Goal: Transaction & Acquisition: Book appointment/travel/reservation

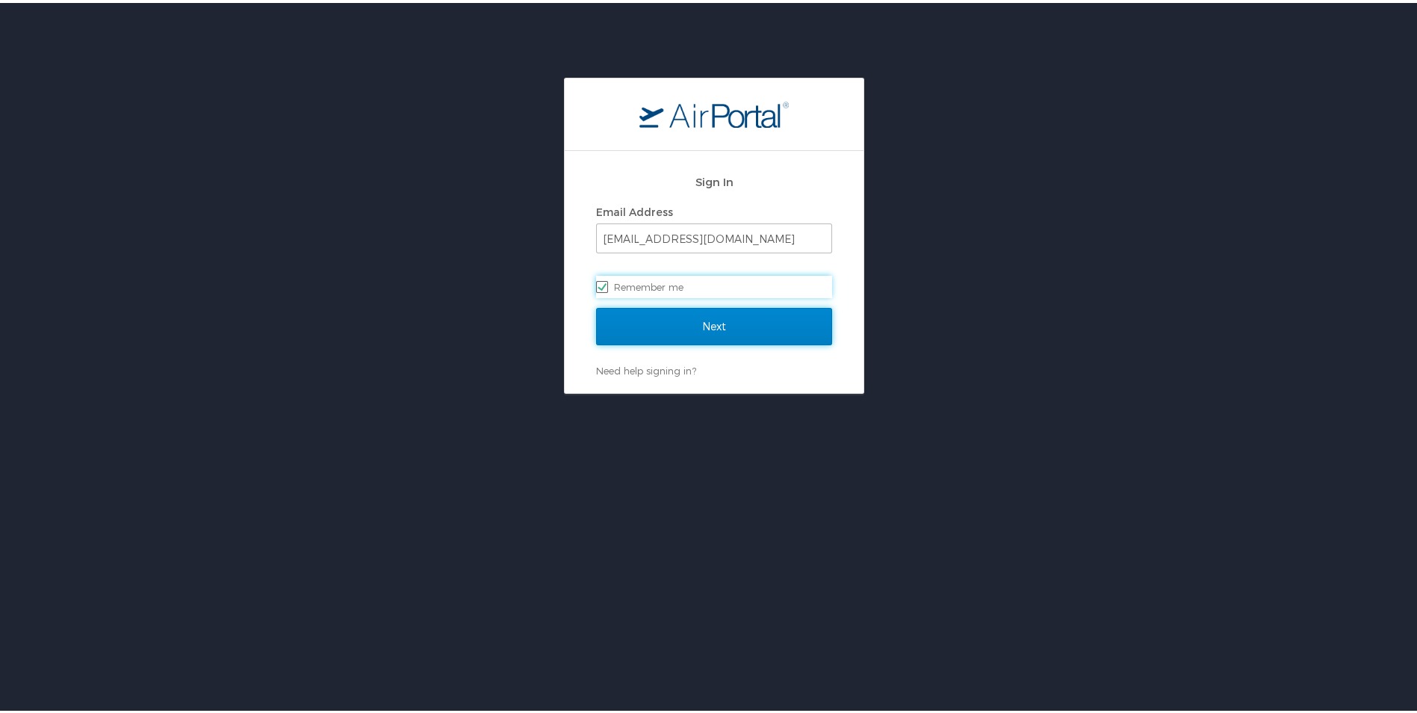
click at [671, 306] on input "Next" at bounding box center [714, 323] width 236 height 37
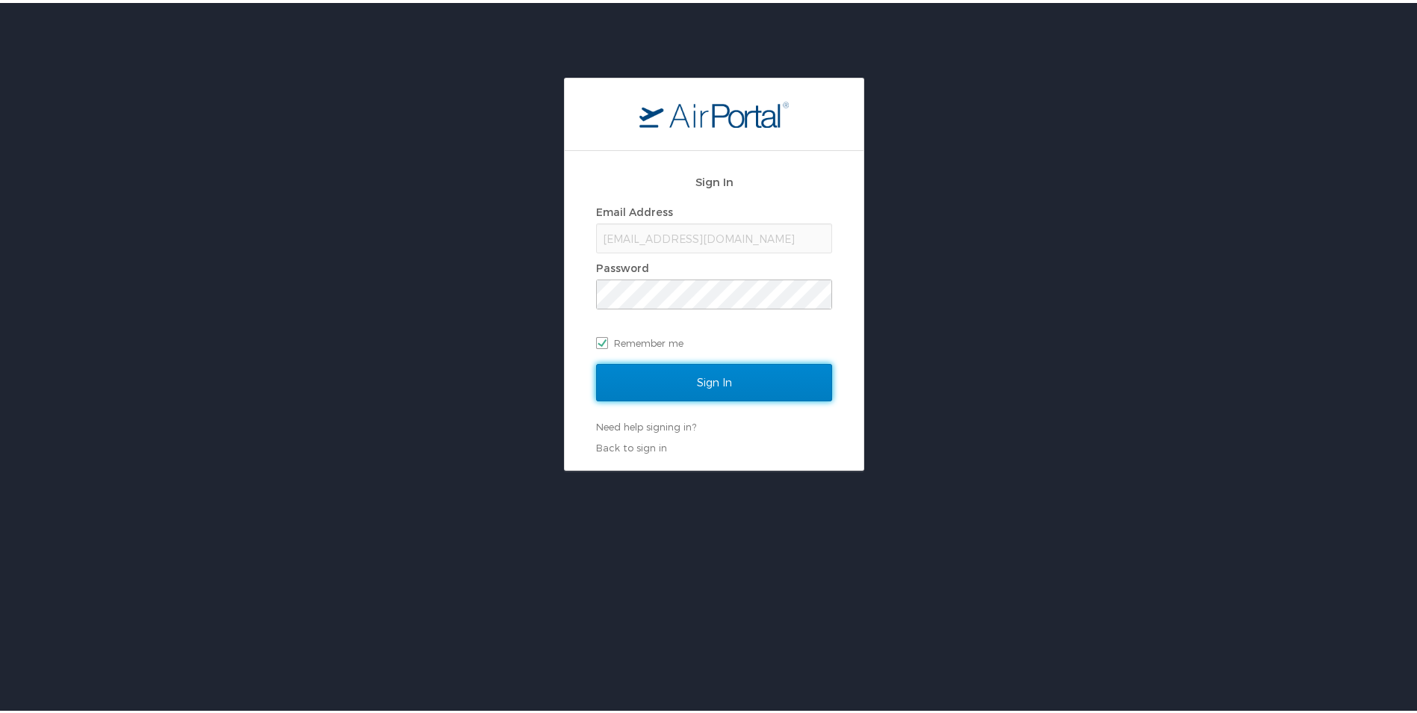
click at [678, 379] on input "Sign In" at bounding box center [714, 379] width 236 height 37
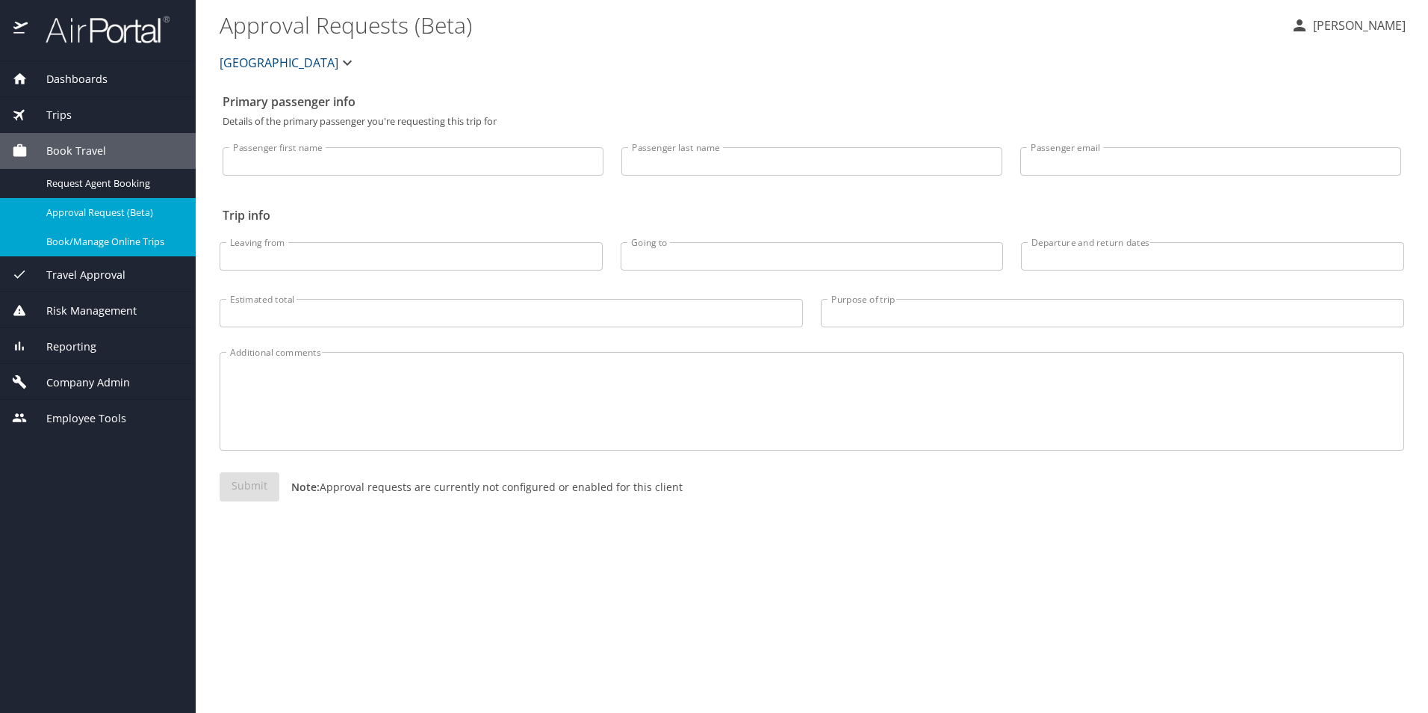
click at [118, 246] on span "Book/Manage Online Trips" at bounding box center [111, 242] width 131 height 14
click at [76, 250] on div "Book/Manage Online Trips" at bounding box center [98, 241] width 172 height 17
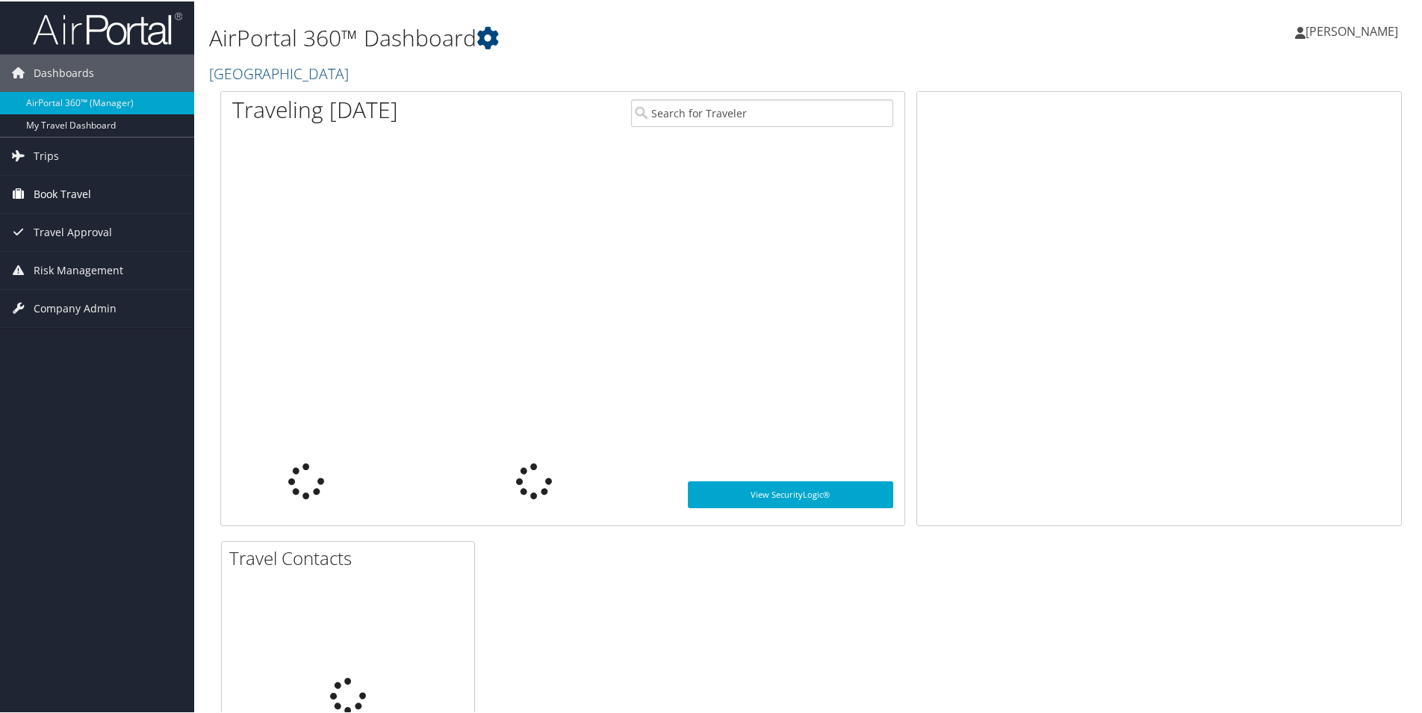
click at [67, 193] on span "Book Travel" at bounding box center [63, 192] width 58 height 37
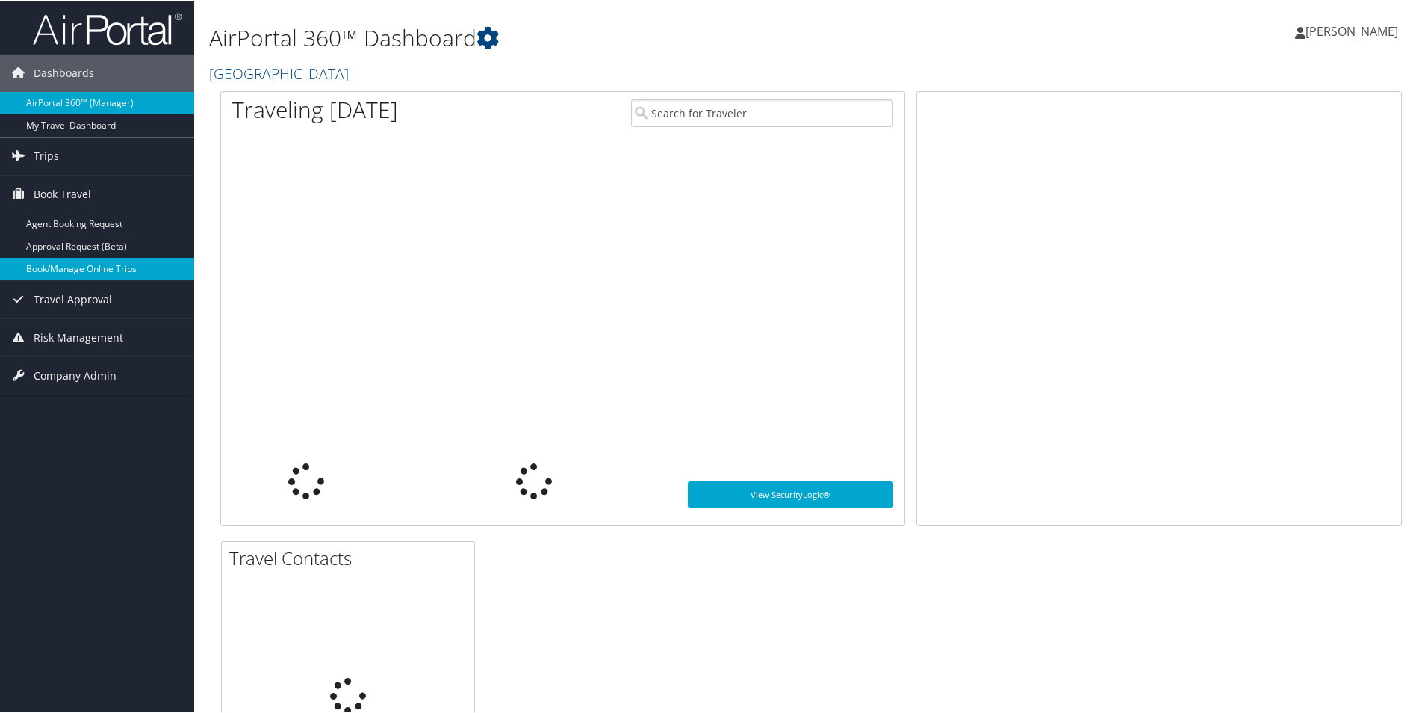
click at [58, 269] on link "Book/Manage Online Trips" at bounding box center [97, 267] width 194 height 22
